Goal: Check status: Check status

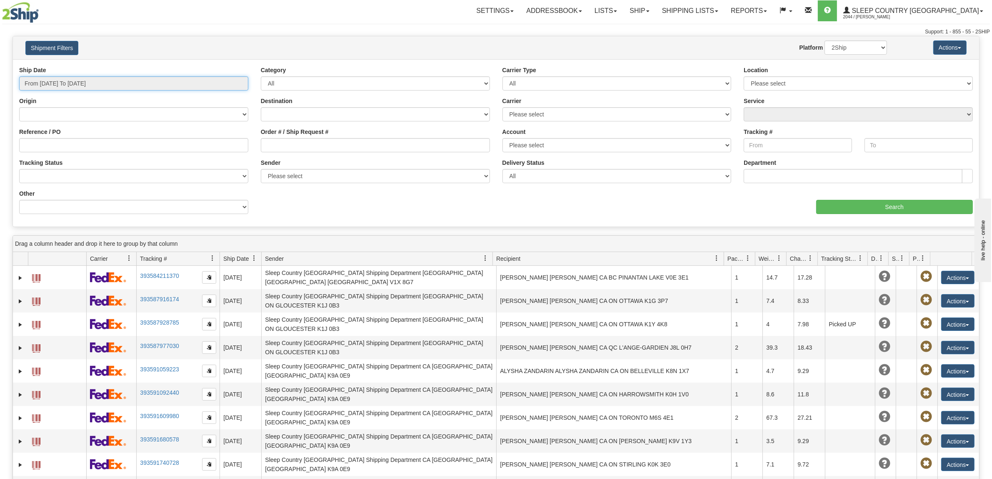
drag, startPoint x: 90, startPoint y: 76, endPoint x: 86, endPoint y: 83, distance: 8.2
click at [90, 77] on input "From [DATE] To [DATE]" at bounding box center [133, 83] width 229 height 14
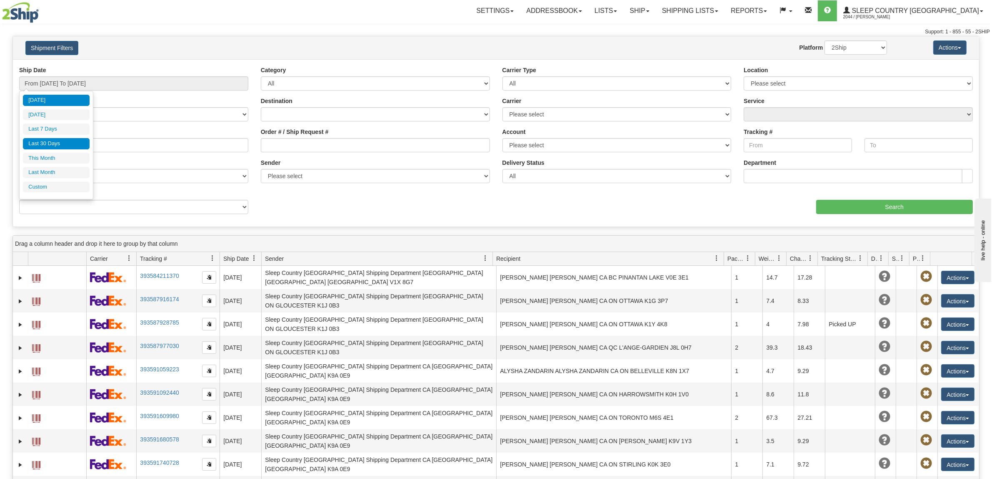
click at [72, 141] on li "Last 30 Days" at bounding box center [56, 143] width 67 height 11
type input "From [DATE] To [DATE]"
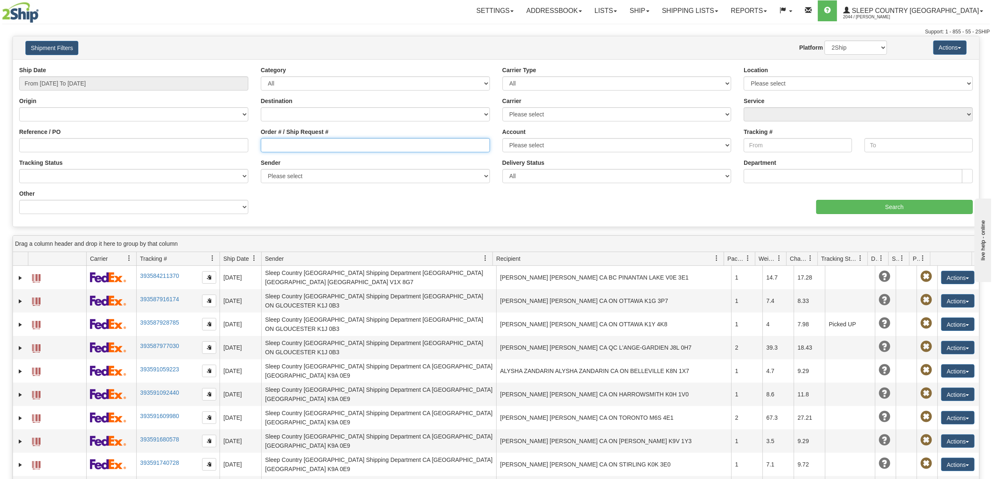
click at [306, 150] on input "Order # / Ship Request #" at bounding box center [375, 145] width 229 height 14
click at [309, 140] on input "Order # / Ship Request #" at bounding box center [375, 145] width 229 height 14
type input "9000I113046"
click at [838, 207] on input "Search" at bounding box center [895, 207] width 157 height 14
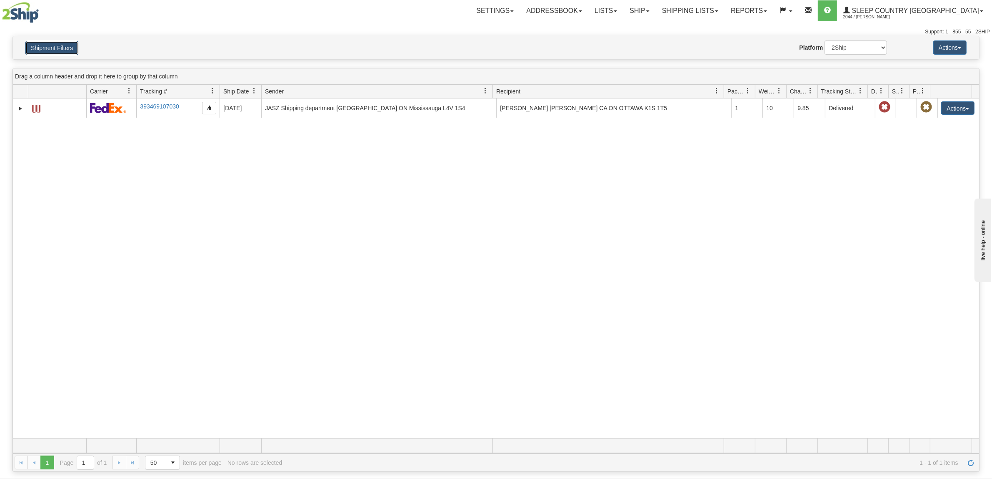
click at [66, 47] on button "Shipment Filters" at bounding box center [51, 48] width 53 height 14
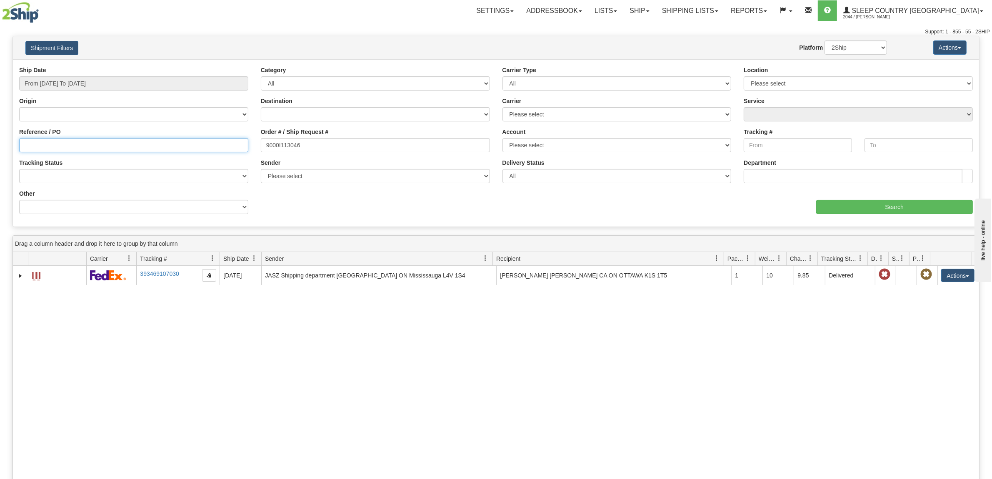
click at [63, 144] on input "Reference / PO" at bounding box center [133, 145] width 229 height 14
